Goal: Find specific page/section: Find specific page/section

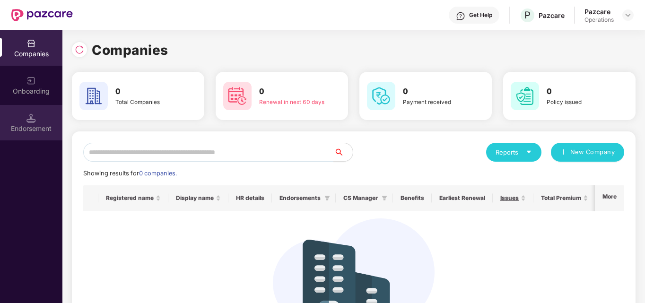
click at [19, 126] on div "Endorsement" at bounding box center [31, 128] width 62 height 9
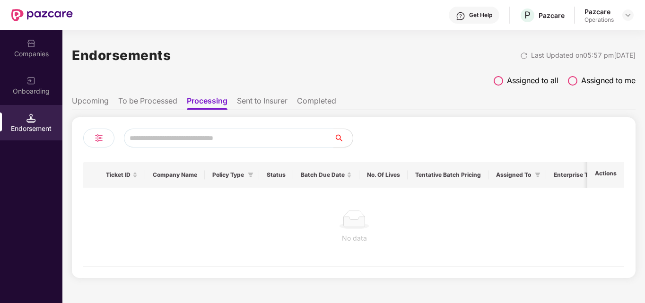
click at [143, 99] on li "To be Processed" at bounding box center [147, 103] width 59 height 14
click at [97, 101] on li "Upcoming" at bounding box center [90, 103] width 37 height 14
click at [218, 104] on li "Processing" at bounding box center [206, 103] width 39 height 14
click at [281, 105] on li "Sent to Insurer" at bounding box center [262, 103] width 51 height 14
click at [322, 96] on li "Completed" at bounding box center [317, 103] width 39 height 14
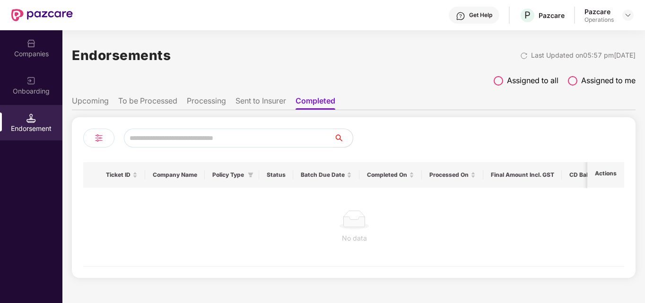
click at [255, 101] on li "Sent to Insurer" at bounding box center [260, 103] width 51 height 14
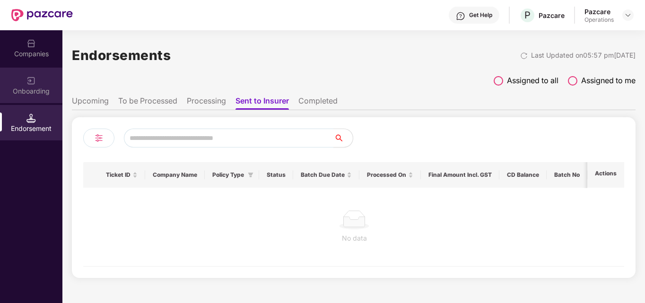
click at [40, 82] on div "Onboarding" at bounding box center [31, 85] width 62 height 35
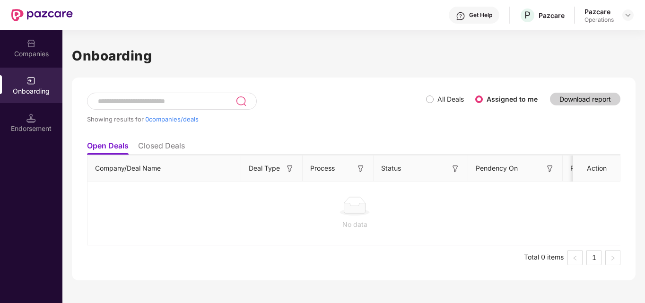
click at [174, 150] on li "Closed Deals" at bounding box center [161, 148] width 47 height 14
click at [108, 148] on li "Open Deals" at bounding box center [107, 148] width 41 height 14
click at [32, 59] on div "Companies" at bounding box center [31, 47] width 62 height 35
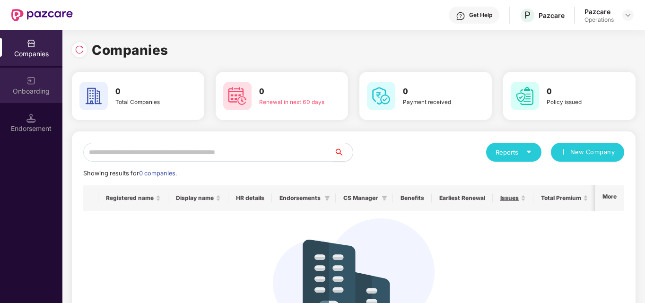
click at [27, 82] on img at bounding box center [30, 80] width 9 height 9
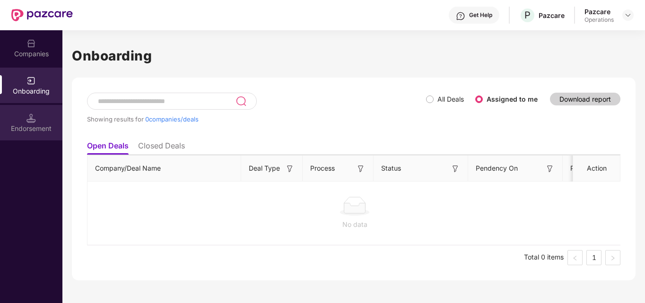
click at [44, 119] on div "Endorsement" at bounding box center [31, 122] width 62 height 35
